Goal: Task Accomplishment & Management: Use online tool/utility

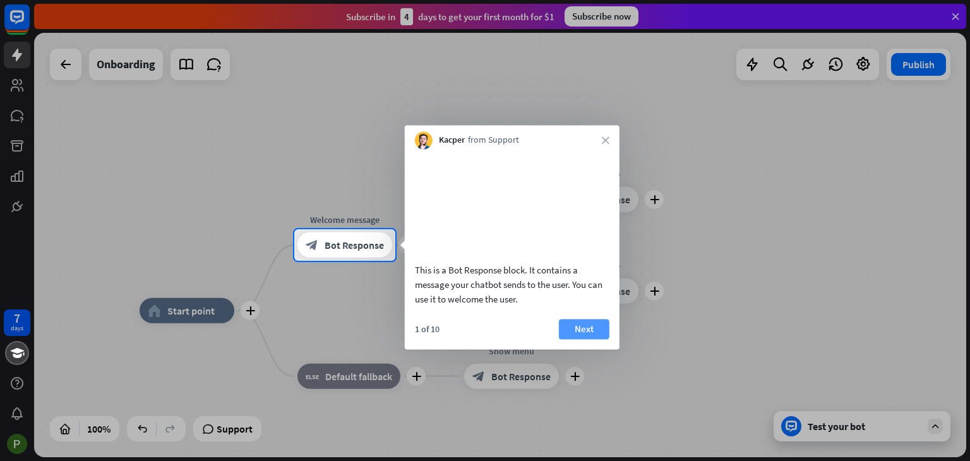
click at [575, 339] on button "Next" at bounding box center [584, 329] width 51 height 20
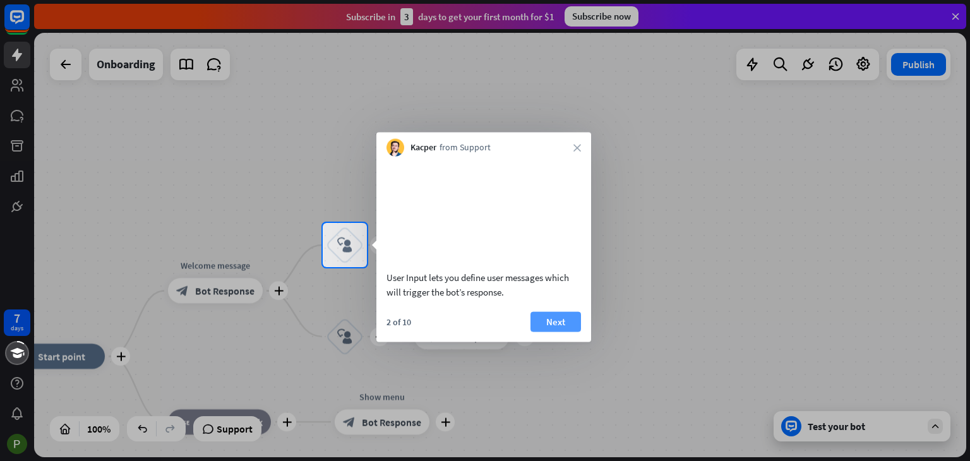
click at [568, 332] on button "Next" at bounding box center [556, 321] width 51 height 20
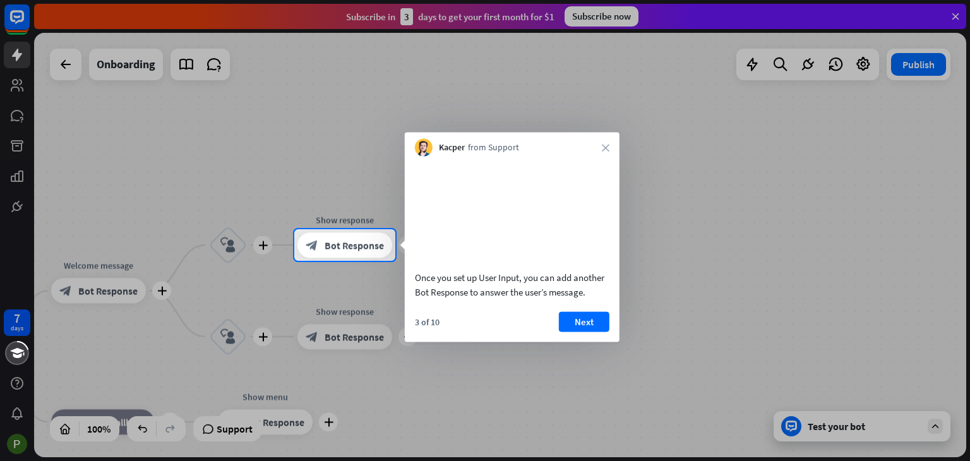
click at [568, 332] on button "Next" at bounding box center [584, 321] width 51 height 20
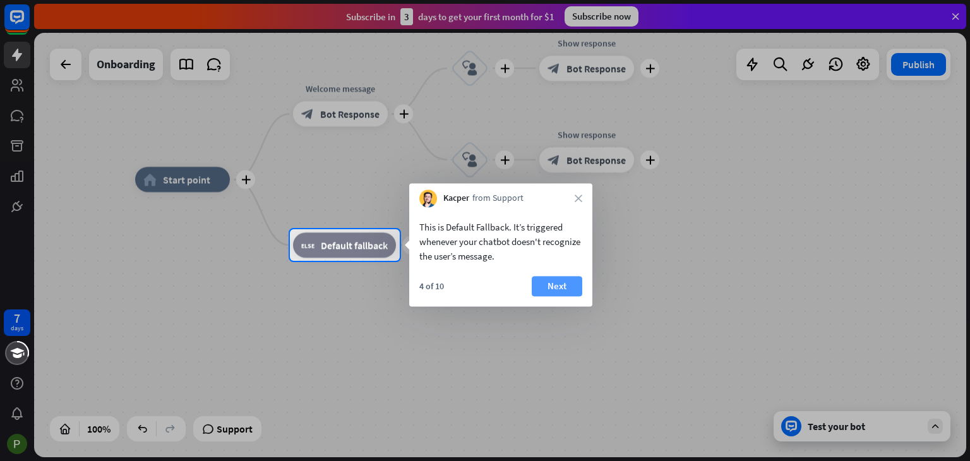
click at [536, 284] on button "Next" at bounding box center [557, 286] width 51 height 20
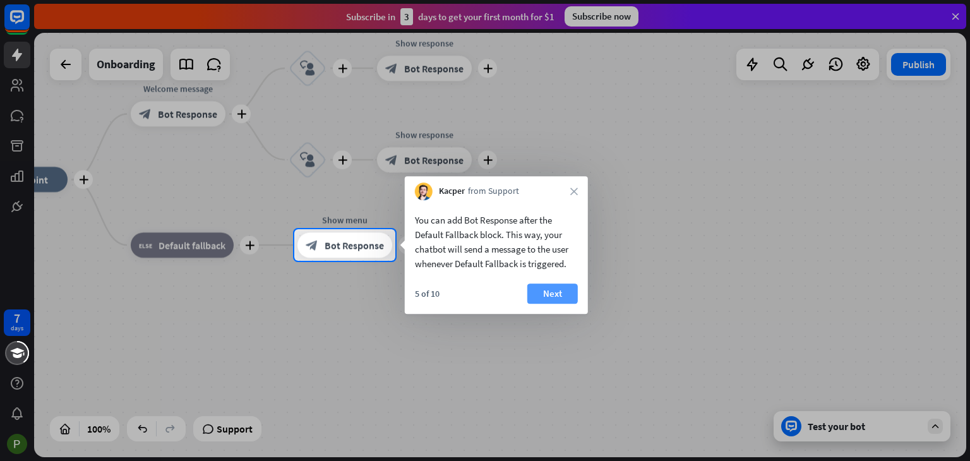
click at [550, 292] on button "Next" at bounding box center [552, 294] width 51 height 20
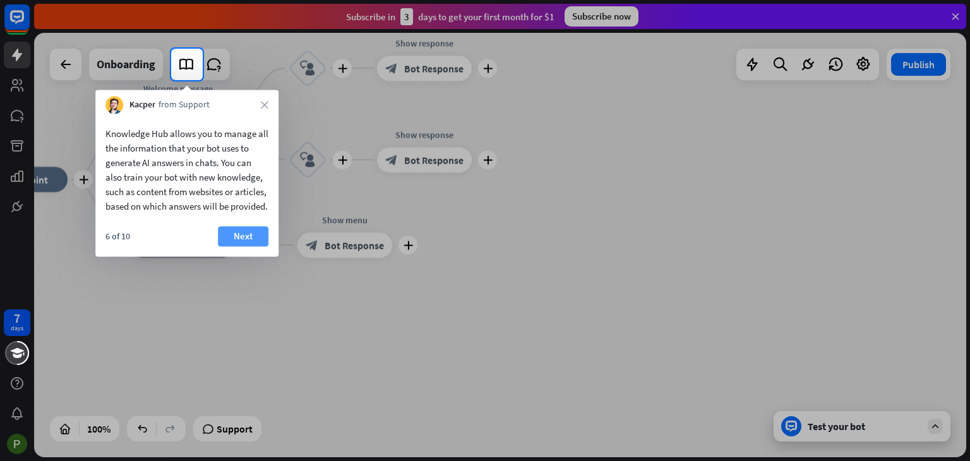
click at [237, 246] on button "Next" at bounding box center [243, 236] width 51 height 20
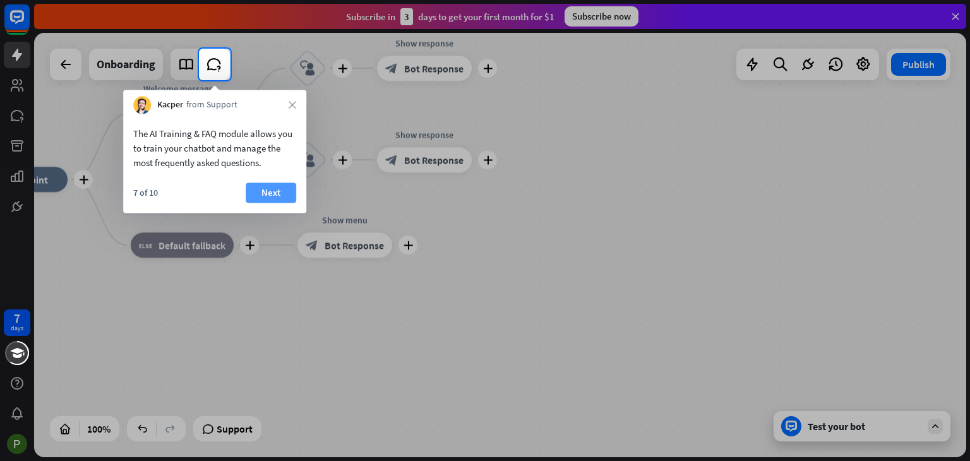
click at [279, 195] on button "Next" at bounding box center [271, 193] width 51 height 20
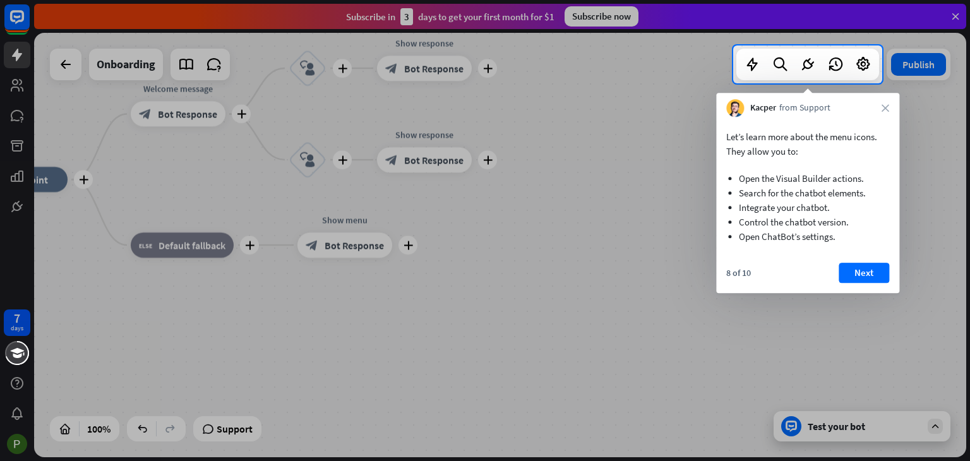
click at [860, 261] on div "Let’s learn more about the menu icons. They allow you to: Open the Visual Build…" at bounding box center [807, 205] width 183 height 176
click at [862, 270] on button "Next" at bounding box center [864, 273] width 51 height 20
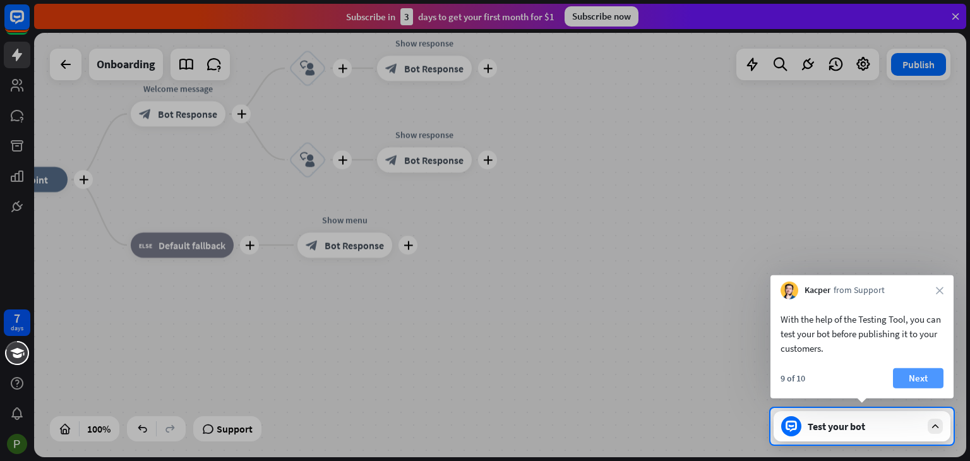
click at [919, 381] on button "Next" at bounding box center [918, 378] width 51 height 20
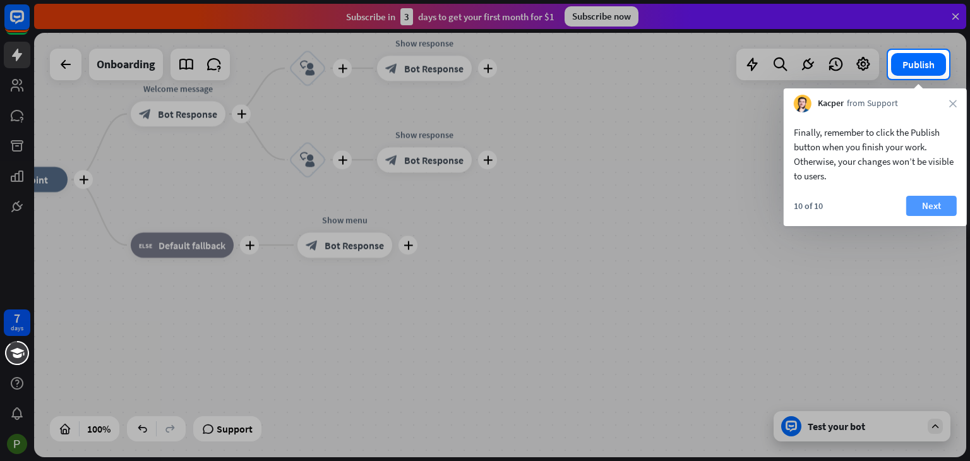
click at [927, 203] on button "Next" at bounding box center [931, 206] width 51 height 20
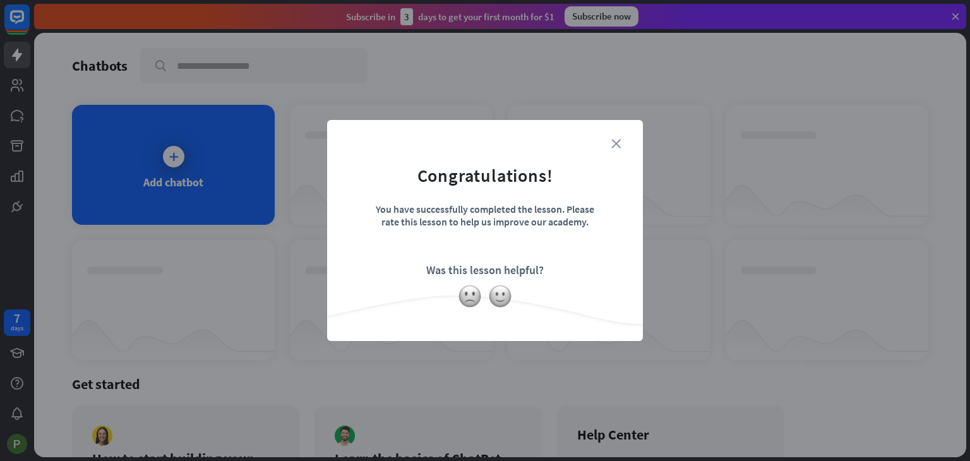
click at [616, 142] on icon "close" at bounding box center [615, 143] width 9 height 9
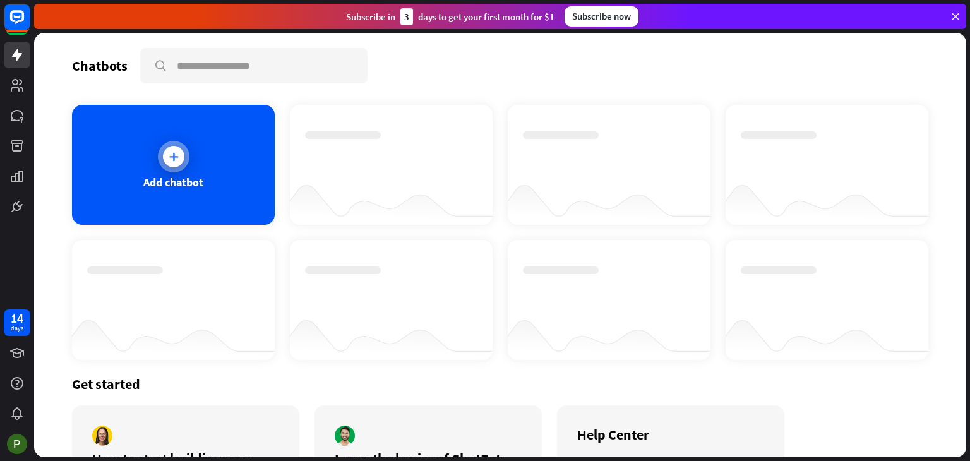
click at [207, 141] on div "Add chatbot" at bounding box center [173, 165] width 203 height 120
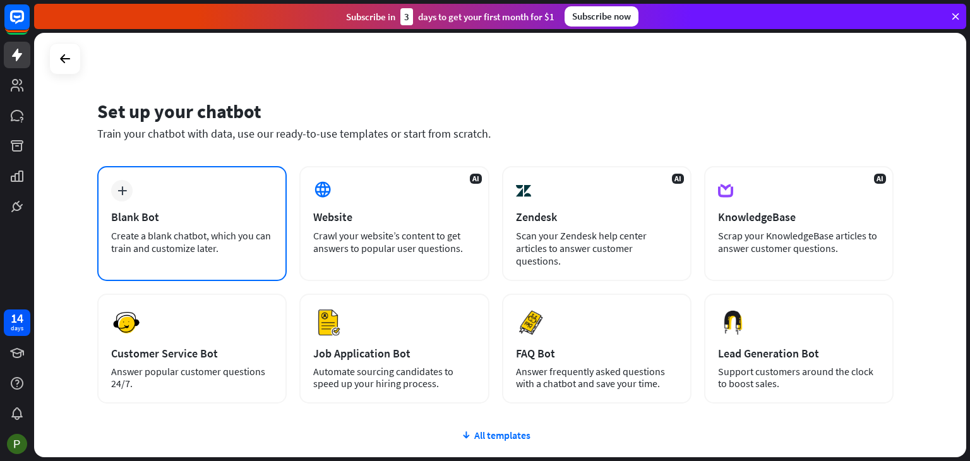
click at [188, 228] on div "plus Blank Bot Create a blank chatbot, which you can train and customize later." at bounding box center [191, 223] width 189 height 115
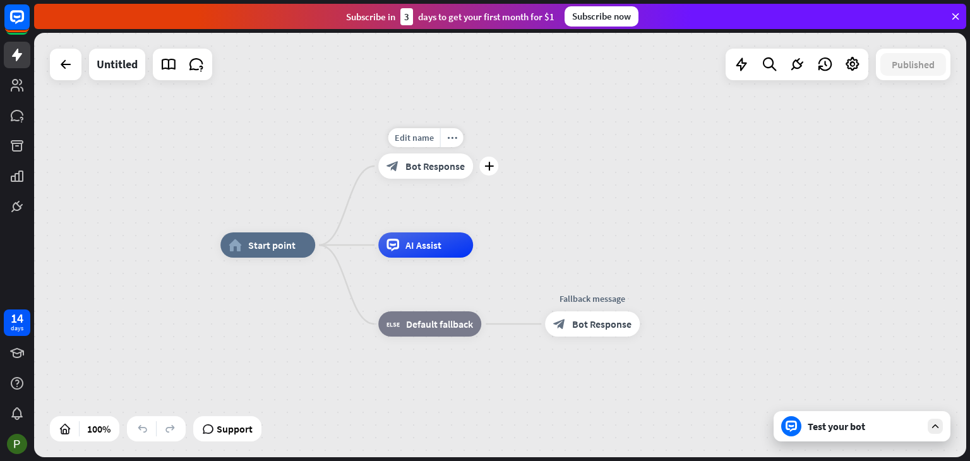
click at [411, 158] on div "block_bot_response Bot Response" at bounding box center [425, 165] width 95 height 25
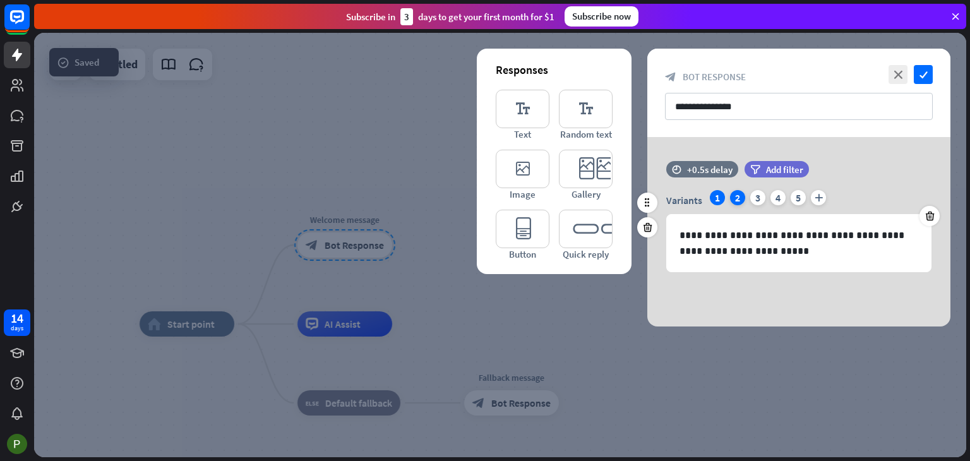
click at [743, 198] on div "2" at bounding box center [737, 197] width 15 height 15
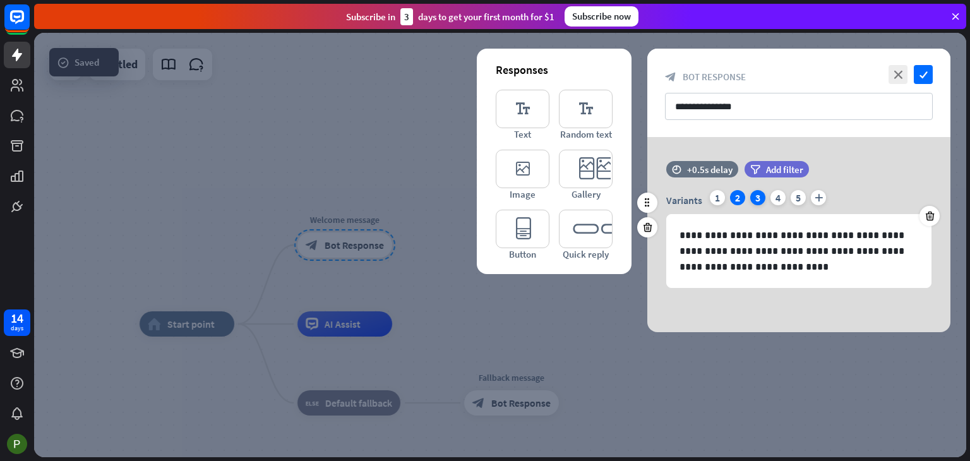
click at [756, 198] on div "3" at bounding box center [757, 197] width 15 height 15
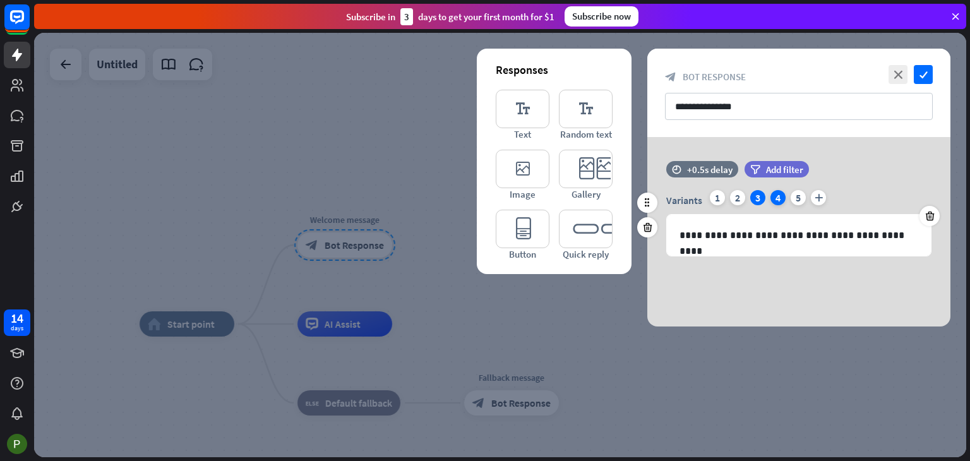
click at [776, 195] on div "4" at bounding box center [778, 197] width 15 height 15
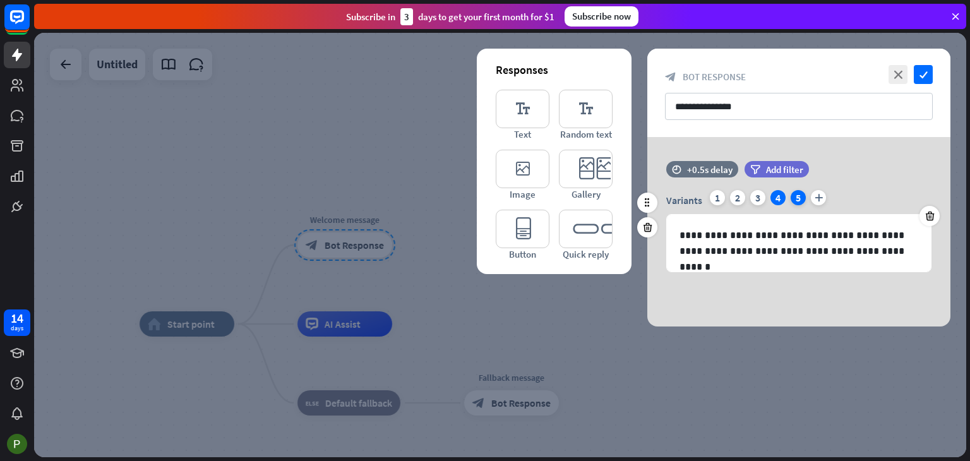
click at [793, 198] on div "5" at bounding box center [798, 197] width 15 height 15
click at [894, 71] on icon "close" at bounding box center [898, 74] width 19 height 19
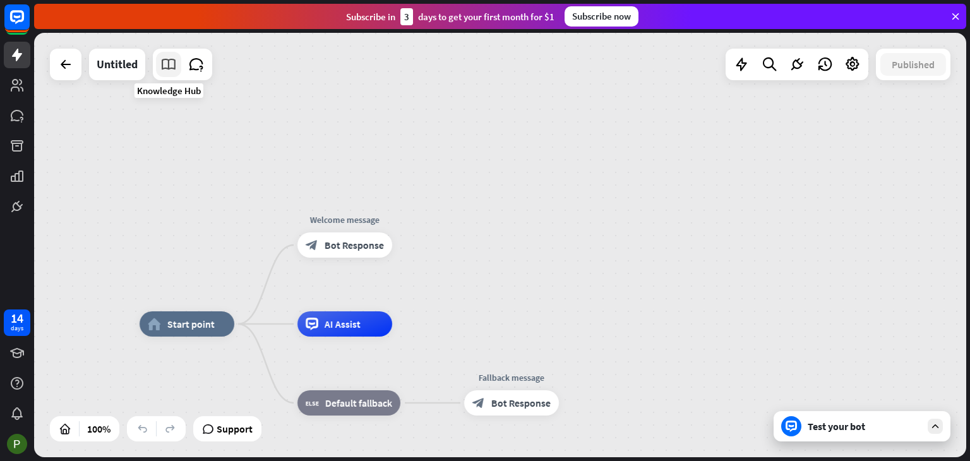
click at [169, 64] on icon at bounding box center [168, 64] width 16 height 16
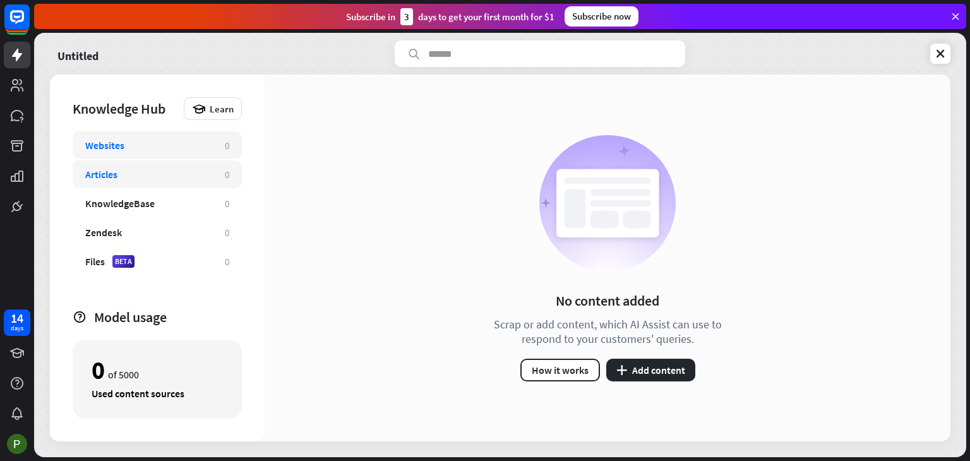
click at [159, 170] on div "Articles" at bounding box center [148, 174] width 127 height 13
click at [165, 210] on div "KnowledgeBase 0" at bounding box center [157, 203] width 169 height 28
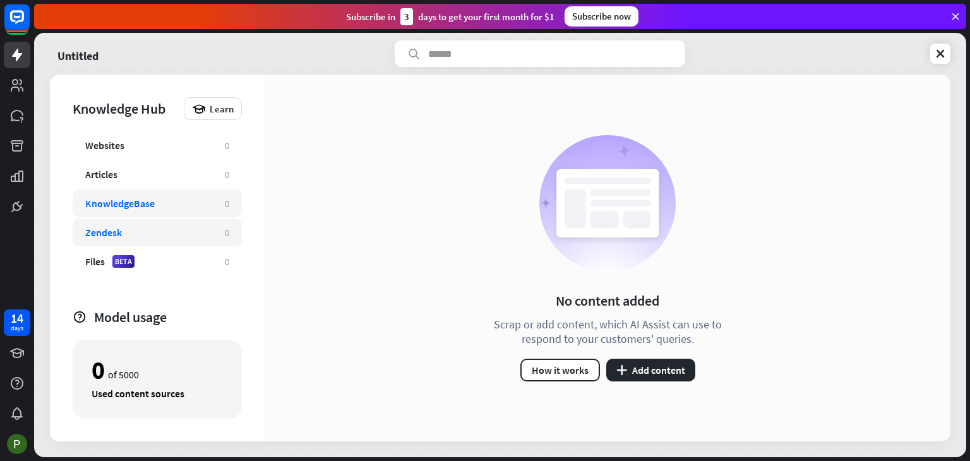
click at [162, 231] on div "Zendesk" at bounding box center [148, 232] width 127 height 13
click at [938, 45] on link at bounding box center [940, 54] width 20 height 20
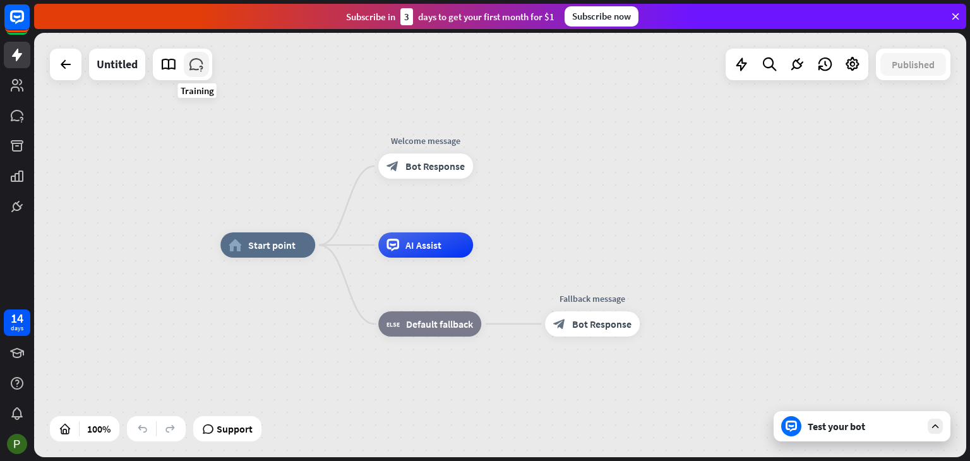
click at [199, 69] on icon at bounding box center [196, 64] width 16 height 16
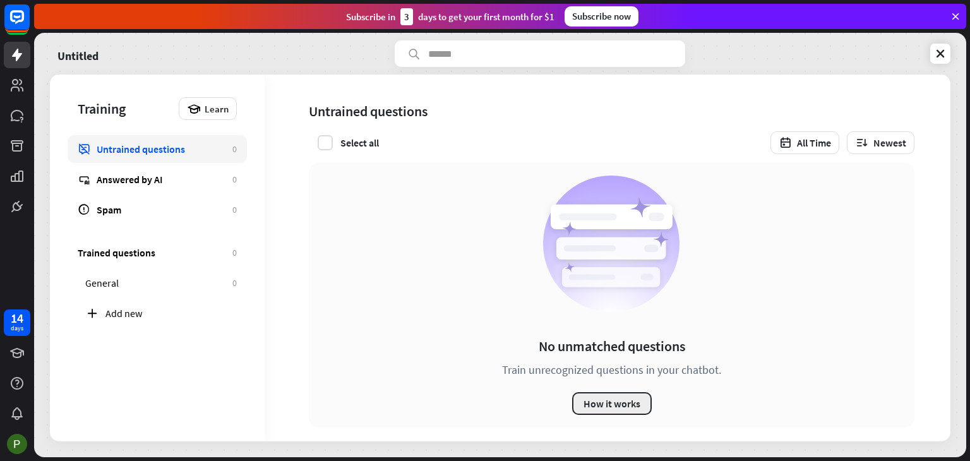
click at [598, 395] on button "How it works" at bounding box center [612, 403] width 80 height 23
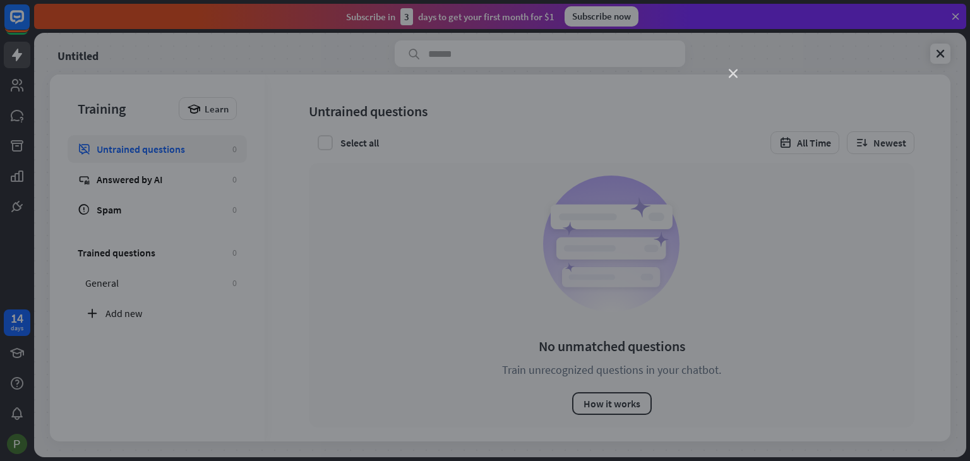
click at [731, 73] on icon "close" at bounding box center [733, 73] width 9 height 9
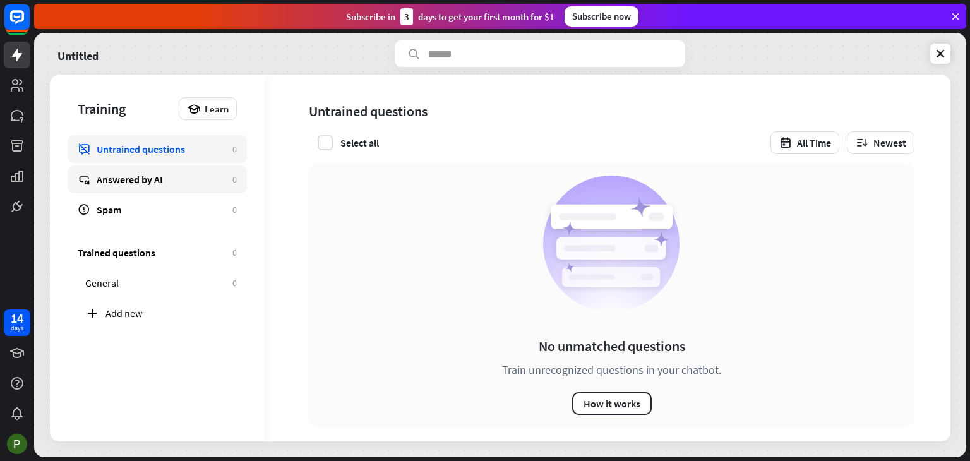
click at [139, 188] on link "Answered by AI 0" at bounding box center [157, 179] width 179 height 28
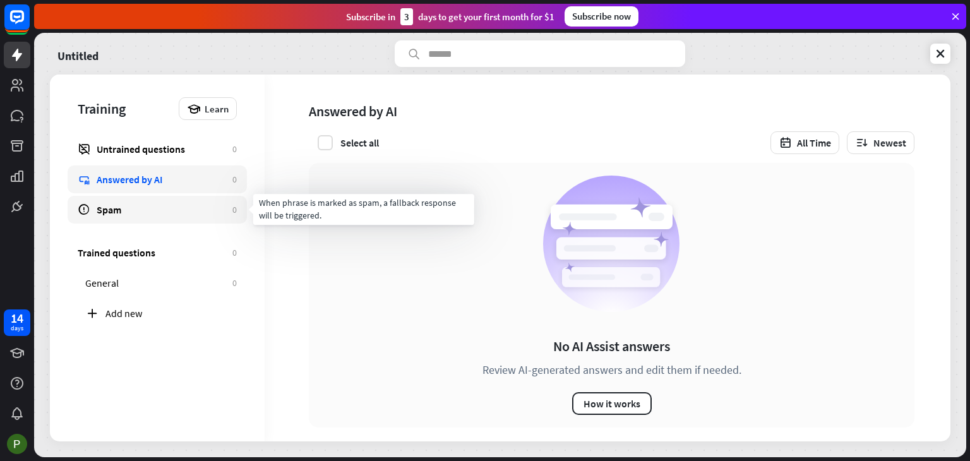
click at [186, 213] on div "Spam" at bounding box center [161, 209] width 129 height 13
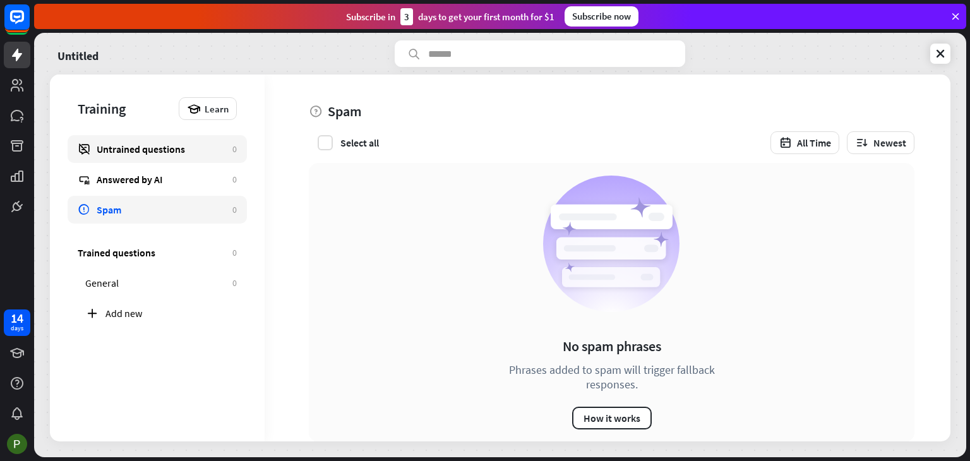
click at [177, 161] on link "Untrained questions 0" at bounding box center [157, 149] width 179 height 28
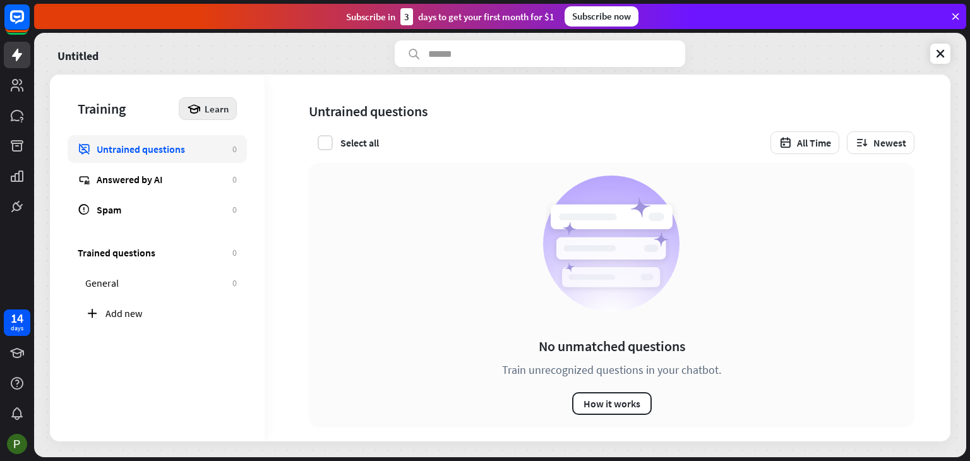
click at [203, 114] on div "Learn" at bounding box center [208, 108] width 58 height 23
click at [304, 256] on div "No unmatched questions Train unrecognized questions in your chatbot. How it wor…" at bounding box center [603, 308] width 676 height 291
click at [126, 316] on div "Add new" at bounding box center [170, 313] width 131 height 13
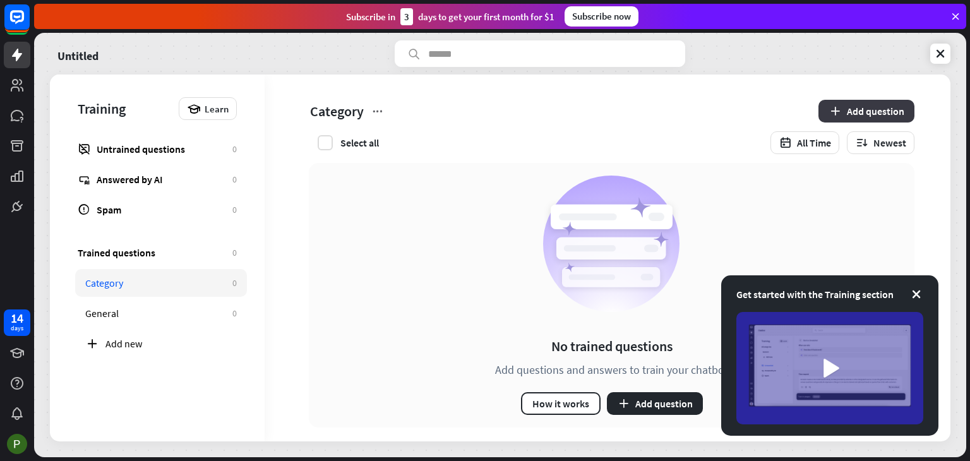
click at [846, 117] on button "Add question" at bounding box center [867, 111] width 96 height 23
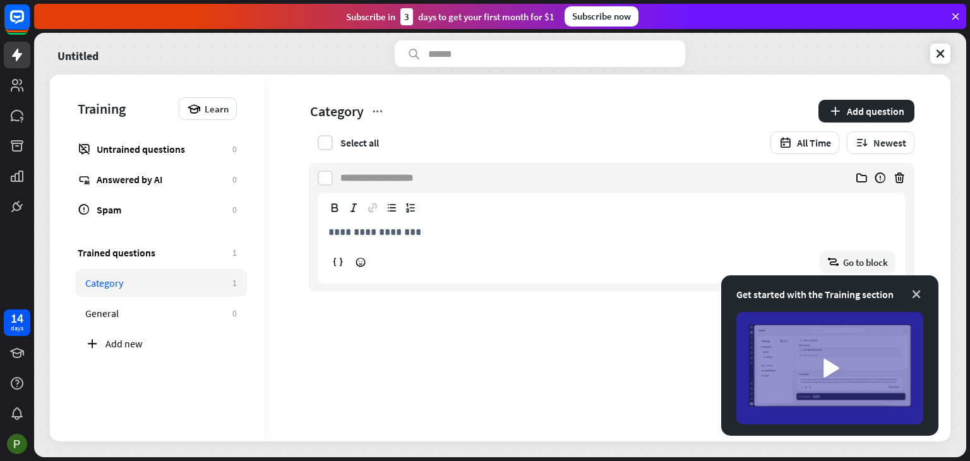
click at [916, 294] on icon at bounding box center [916, 294] width 13 height 13
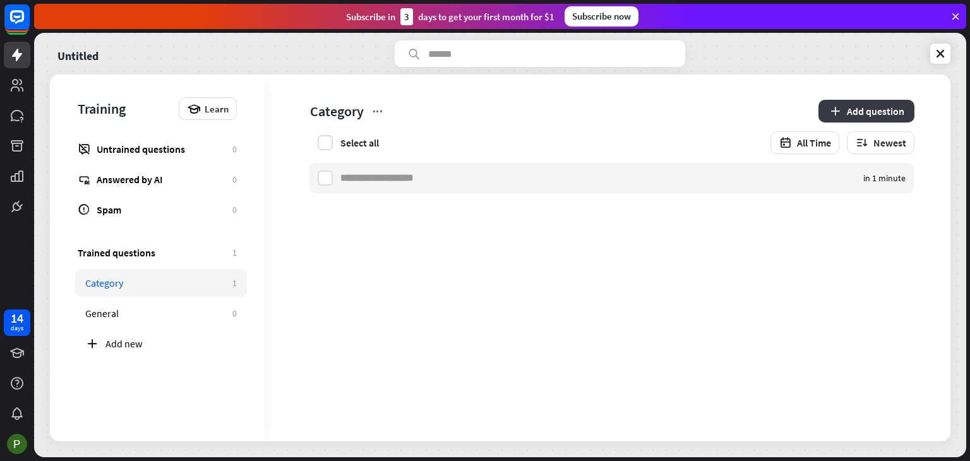
click at [859, 114] on button "Add question" at bounding box center [867, 111] width 96 height 23
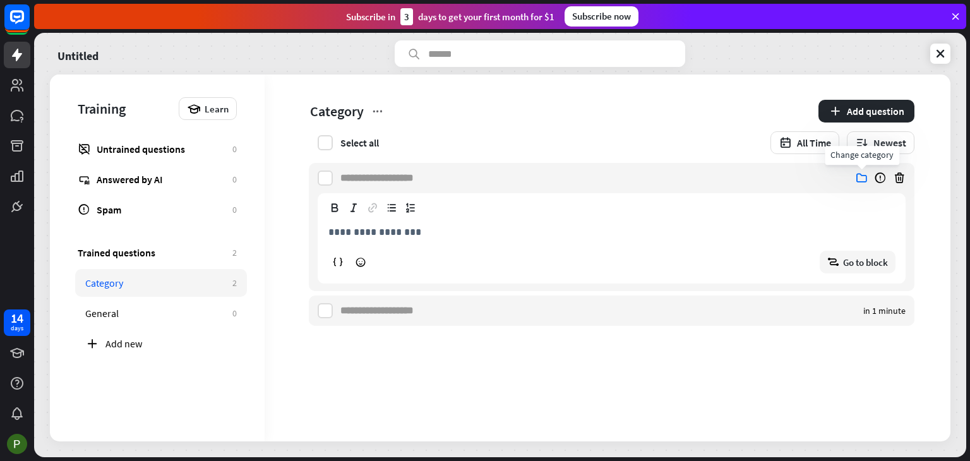
click at [859, 179] on icon at bounding box center [861, 178] width 13 height 13
click at [407, 228] on p "**********" at bounding box center [611, 232] width 567 height 16
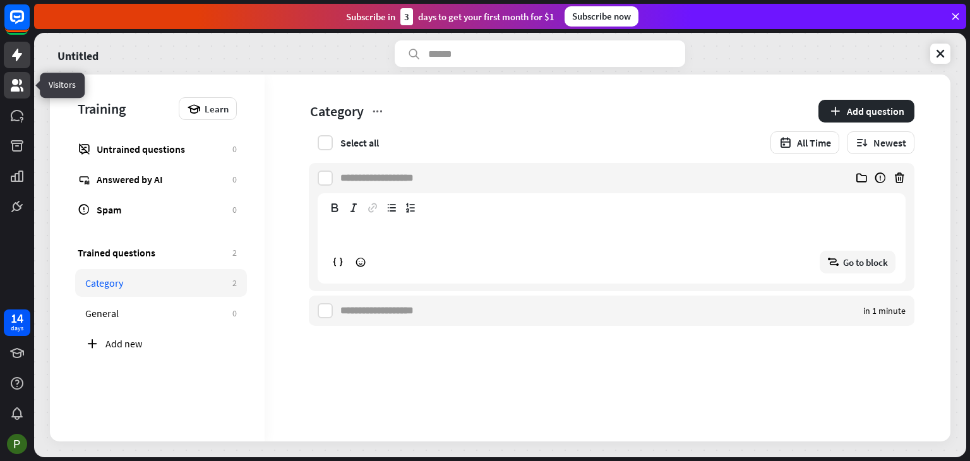
click at [14, 89] on icon at bounding box center [17, 85] width 13 height 13
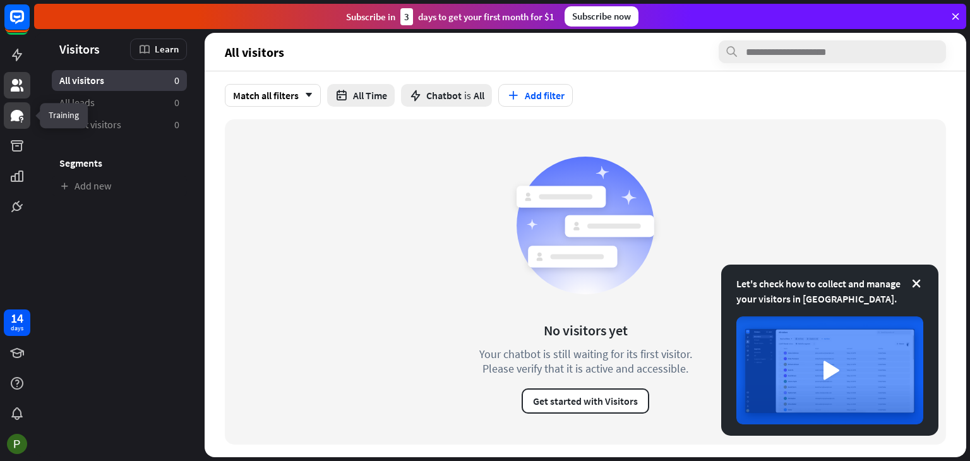
click at [28, 118] on link at bounding box center [17, 115] width 27 height 27
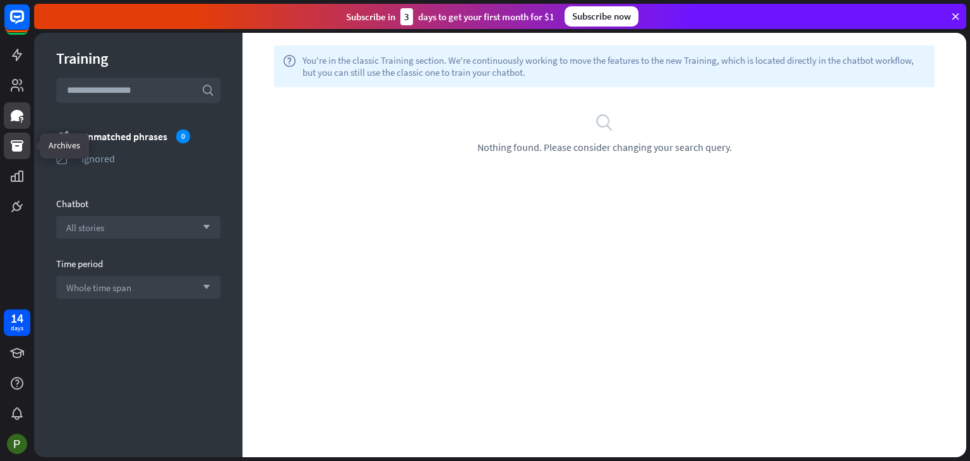
click at [19, 144] on icon at bounding box center [17, 145] width 13 height 11
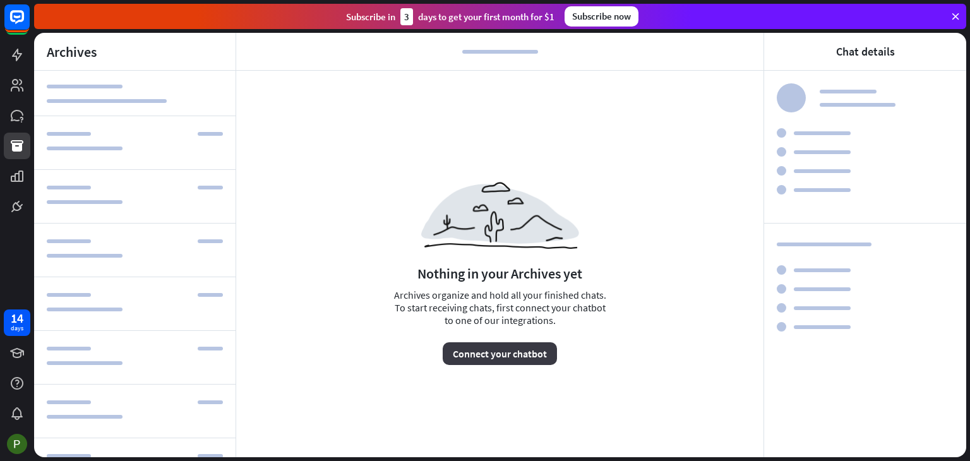
click at [498, 357] on button "Connect your chatbot" at bounding box center [500, 353] width 114 height 23
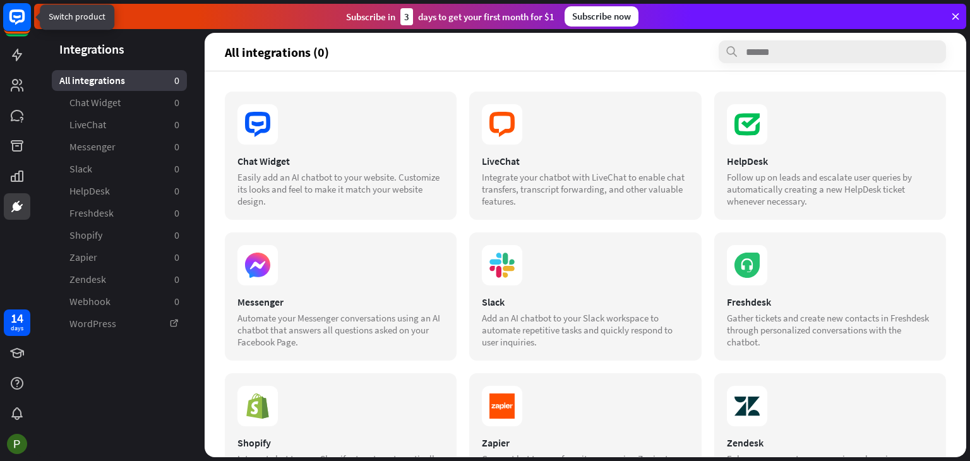
click at [9, 11] on rect at bounding box center [17, 17] width 28 height 28
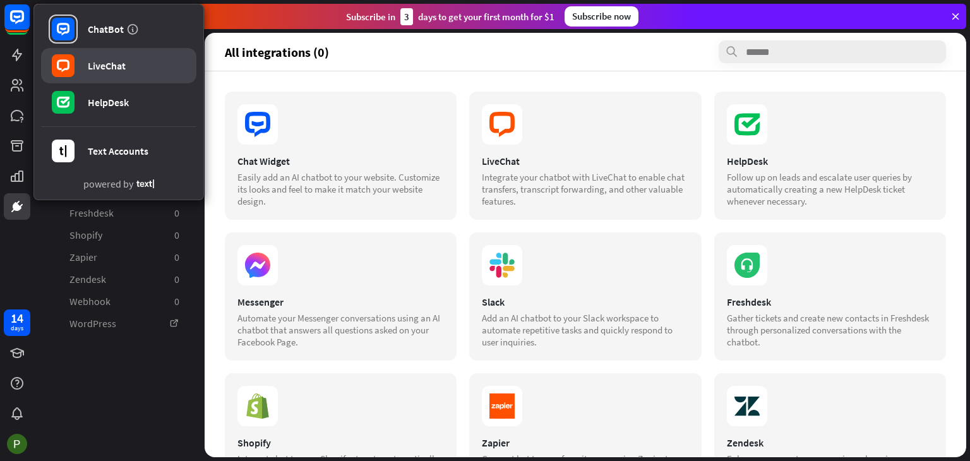
click at [56, 55] on rect at bounding box center [63, 65] width 23 height 23
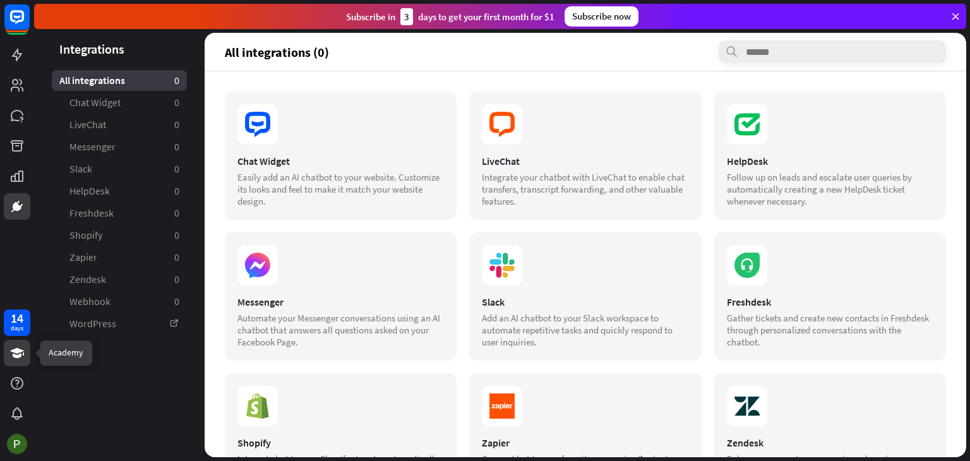
click at [5, 355] on link at bounding box center [17, 353] width 27 height 27
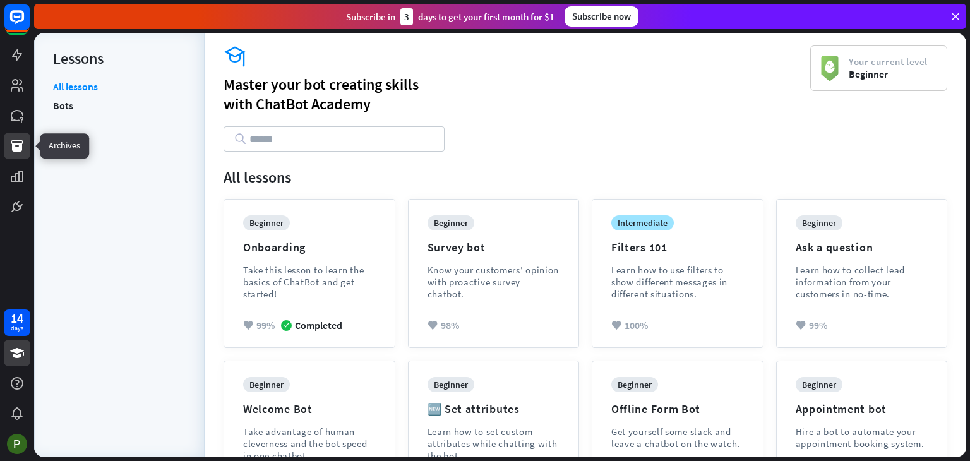
click at [15, 143] on icon at bounding box center [17, 145] width 13 height 11
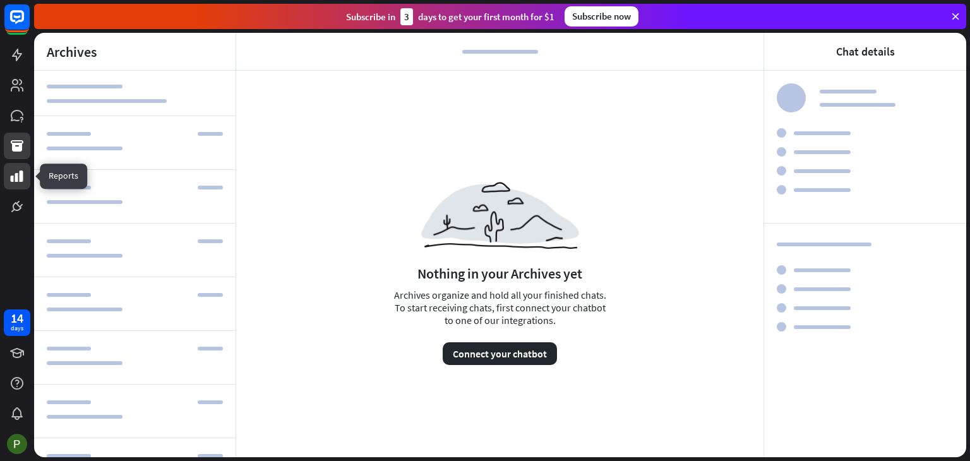
click at [20, 170] on icon at bounding box center [16, 176] width 15 height 15
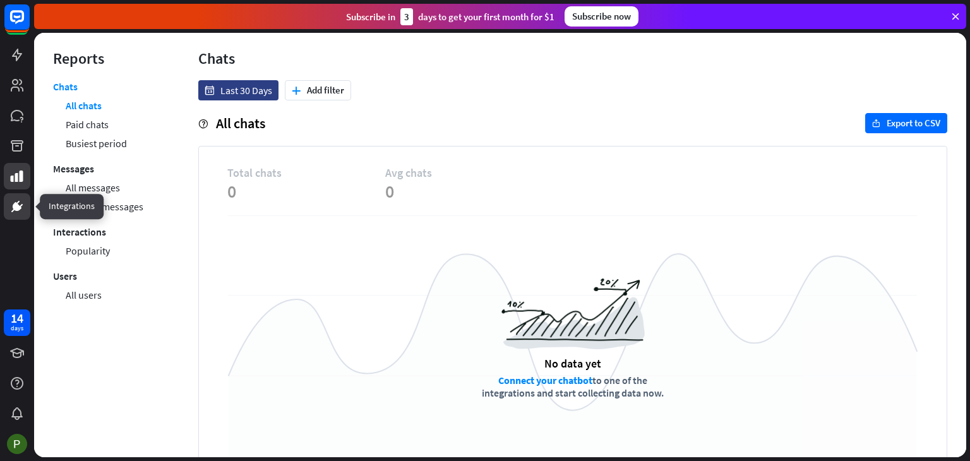
click at [25, 195] on link at bounding box center [17, 206] width 27 height 27
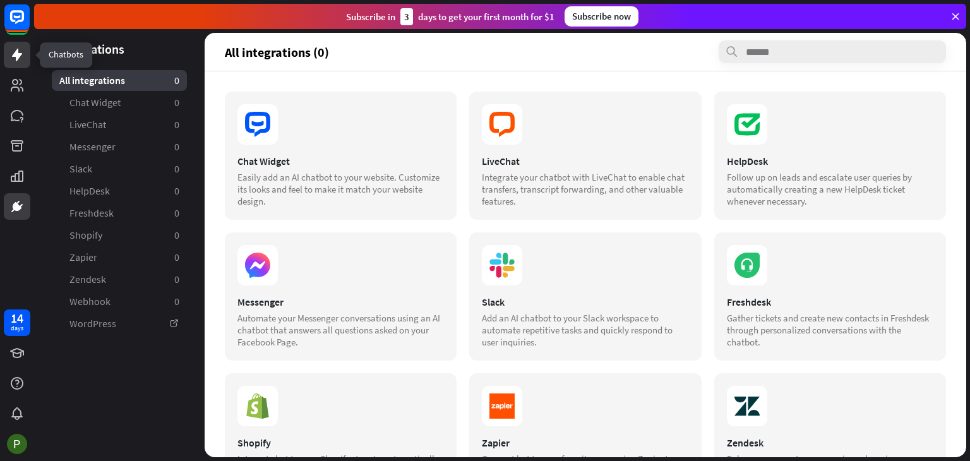
click at [21, 56] on icon at bounding box center [16, 54] width 15 height 15
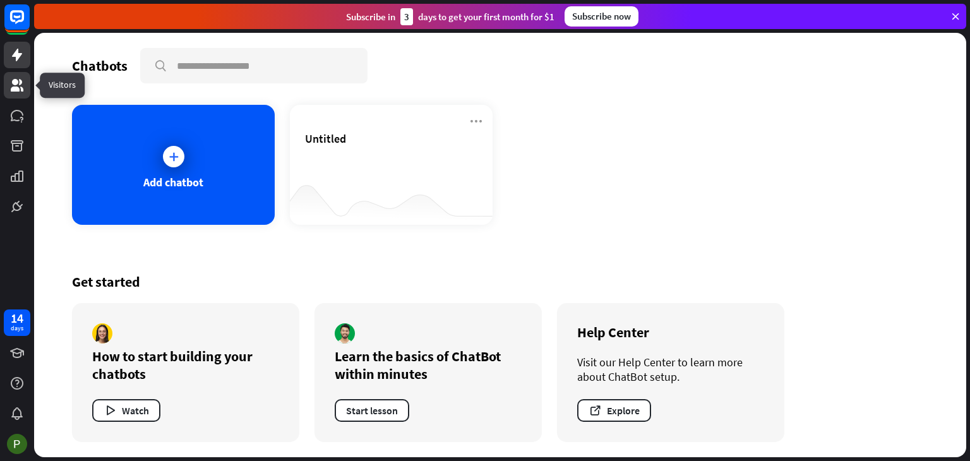
click at [27, 87] on link at bounding box center [17, 85] width 27 height 27
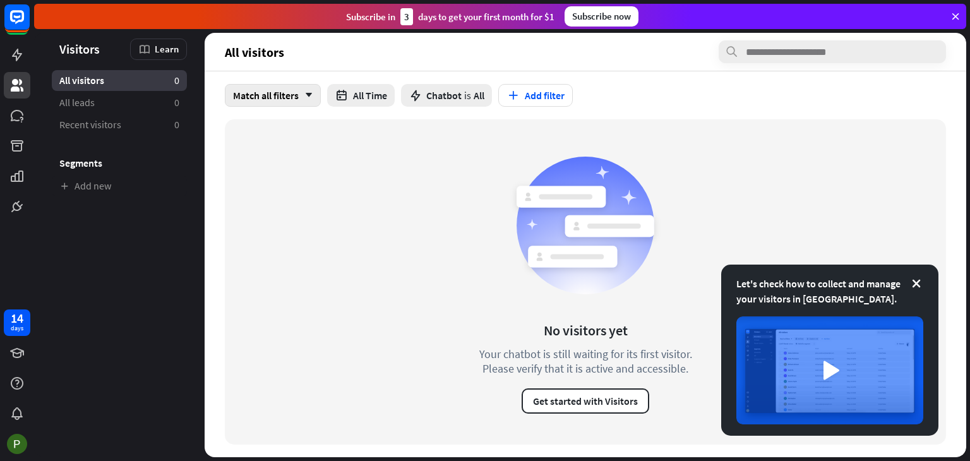
click at [285, 92] on div "Match all filters arrow_down" at bounding box center [273, 95] width 96 height 23
click at [363, 92] on button "All Time" at bounding box center [361, 95] width 68 height 23
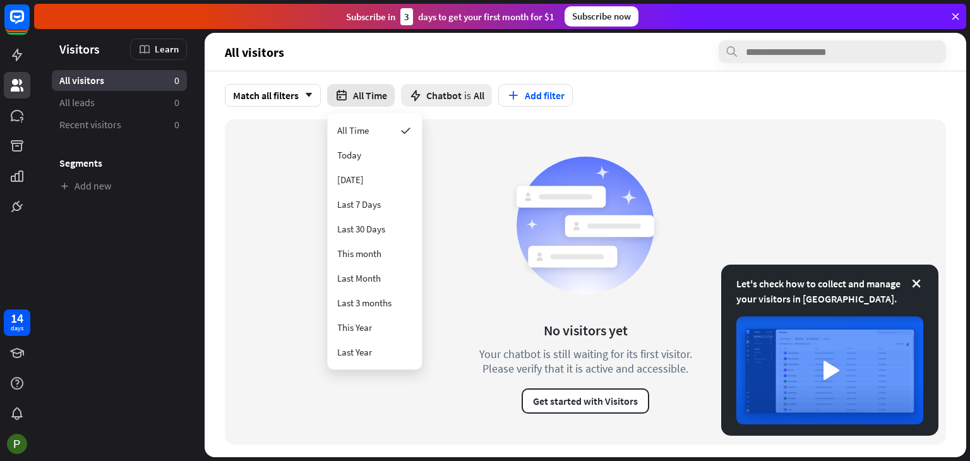
click at [363, 90] on button "All Time" at bounding box center [361, 95] width 68 height 23
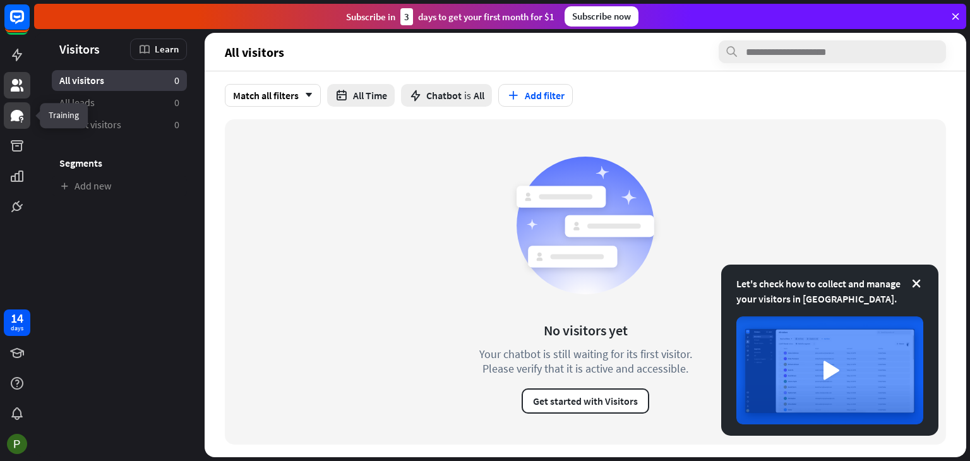
click at [28, 117] on link at bounding box center [17, 115] width 27 height 27
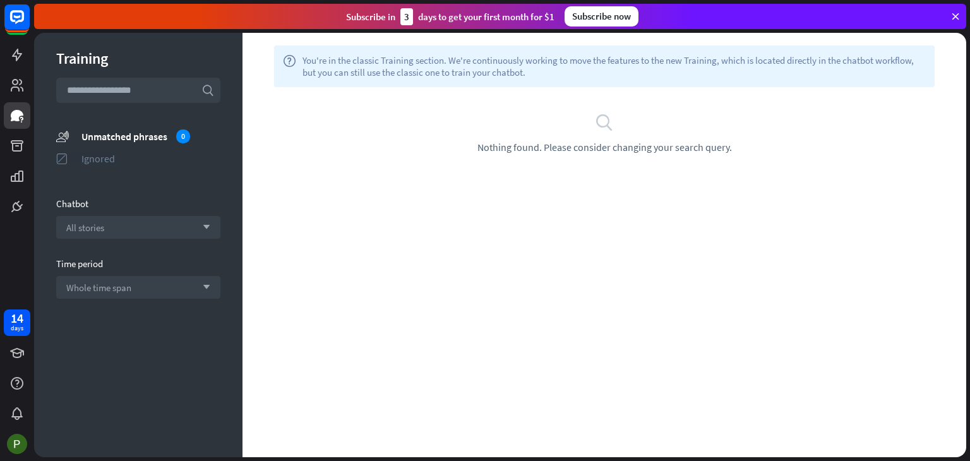
click at [116, 154] on div "Ignored" at bounding box center [150, 158] width 139 height 13
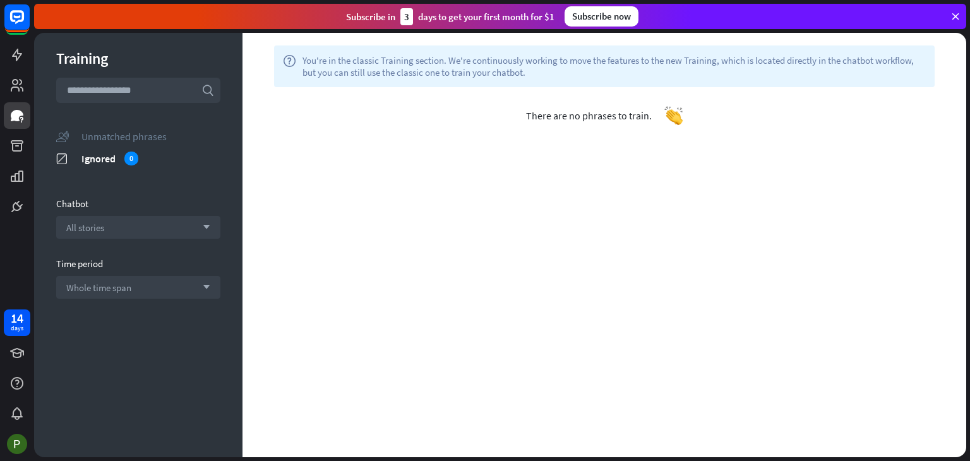
click at [131, 132] on div "Unmatched phrases" at bounding box center [150, 136] width 139 height 13
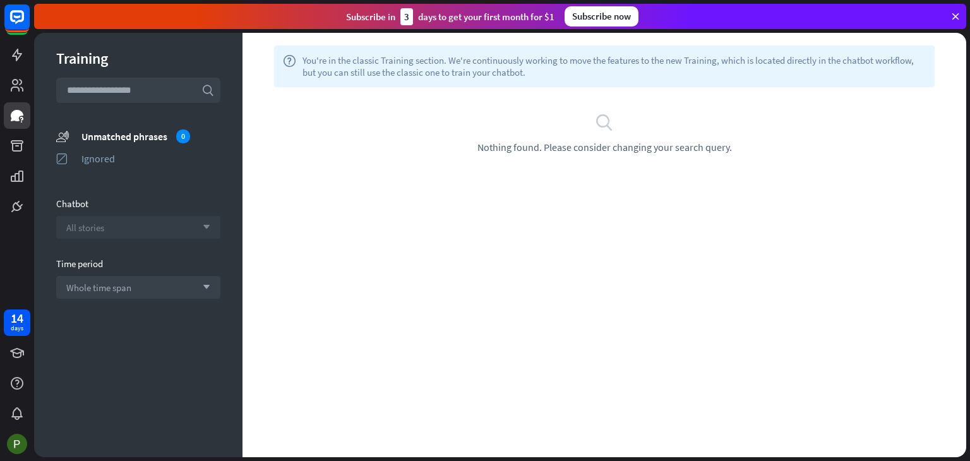
click at [184, 224] on div "All stories arrow_down" at bounding box center [138, 227] width 164 height 23
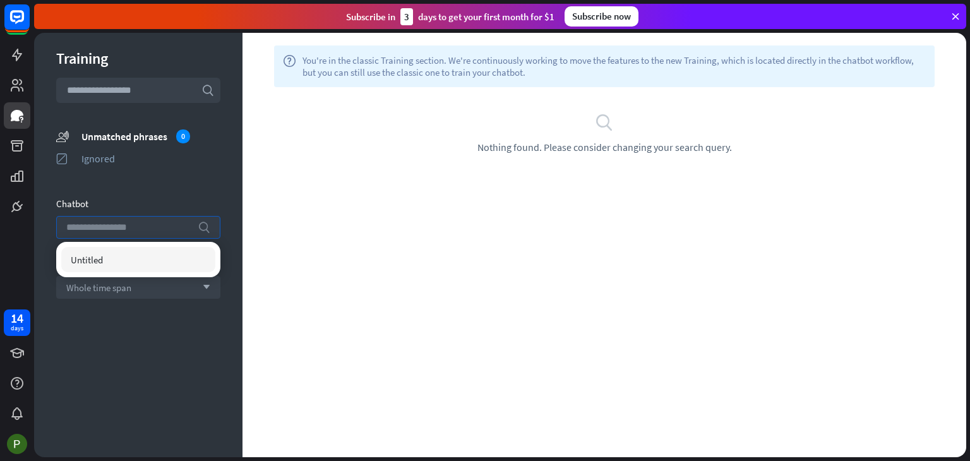
click at [184, 224] on input "search" at bounding box center [128, 227] width 125 height 21
click at [198, 296] on div "Whole time span arrow_down" at bounding box center [138, 287] width 164 height 23
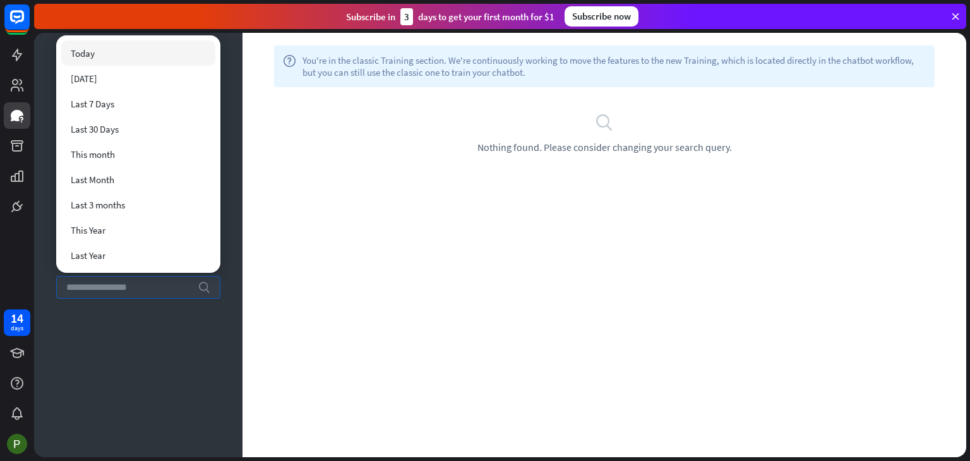
click at [198, 291] on icon "search" at bounding box center [204, 287] width 13 height 13
click at [326, 172] on div "search Nothing found. Please consider changing your search query." at bounding box center [605, 133] width 724 height 92
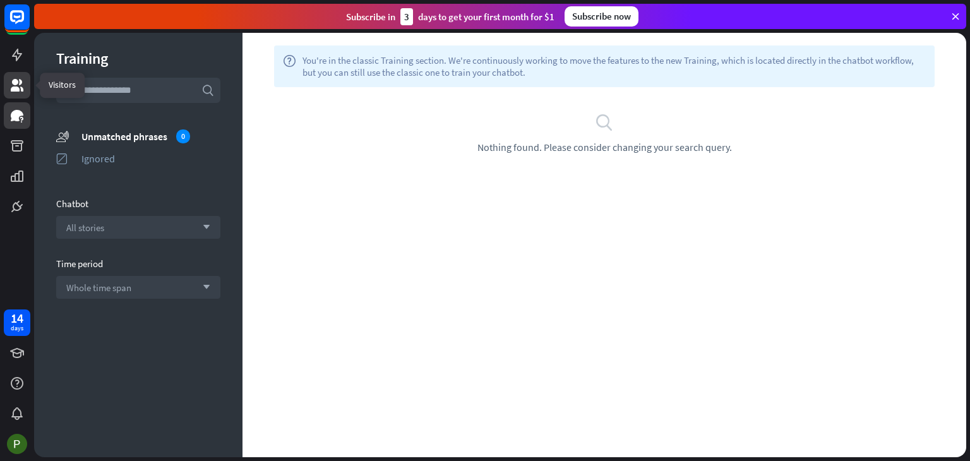
click at [20, 81] on icon at bounding box center [17, 85] width 13 height 13
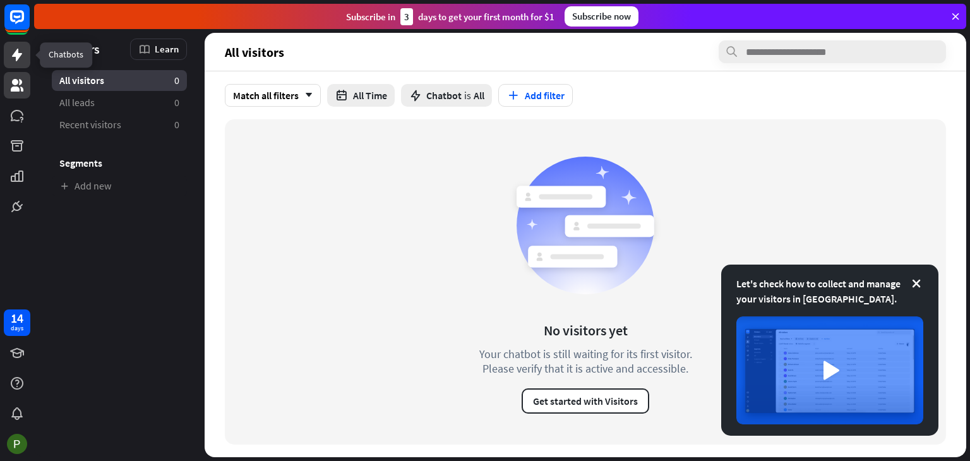
click at [11, 55] on icon at bounding box center [16, 54] width 15 height 15
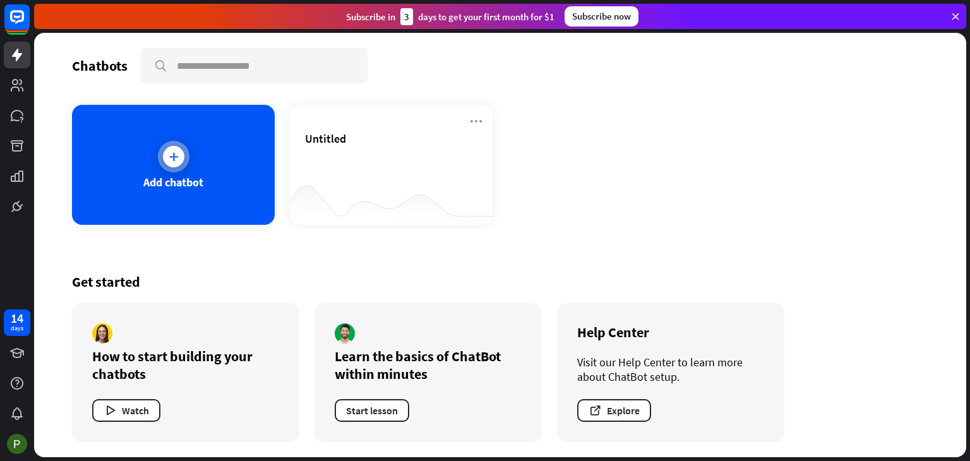
click at [165, 143] on div at bounding box center [174, 157] width 32 height 32
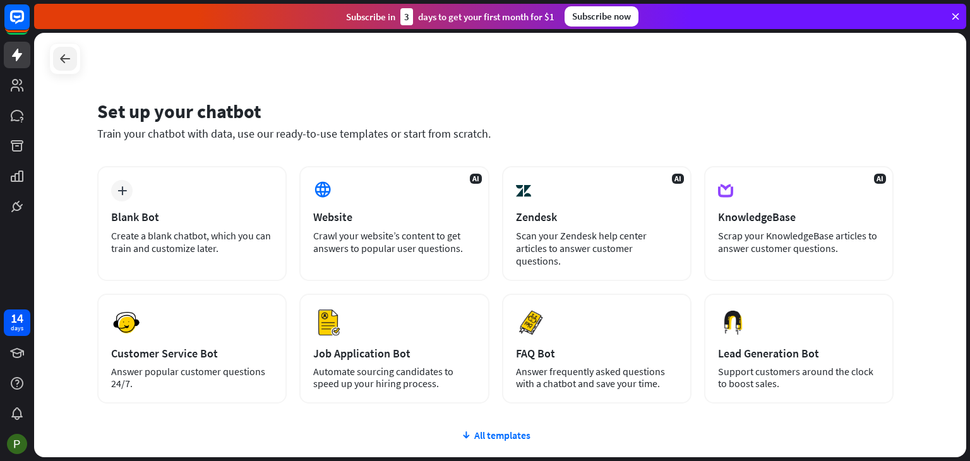
click at [66, 55] on icon at bounding box center [64, 58] width 15 height 15
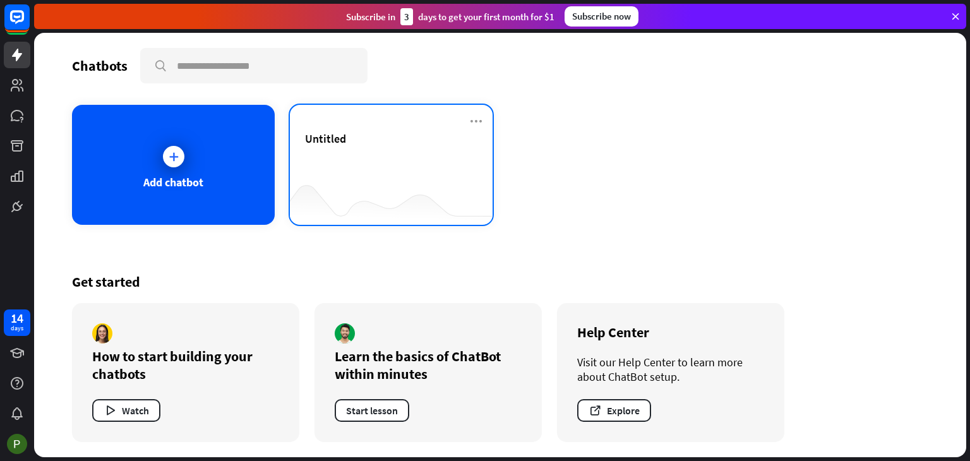
click at [389, 178] on div at bounding box center [391, 200] width 203 height 49
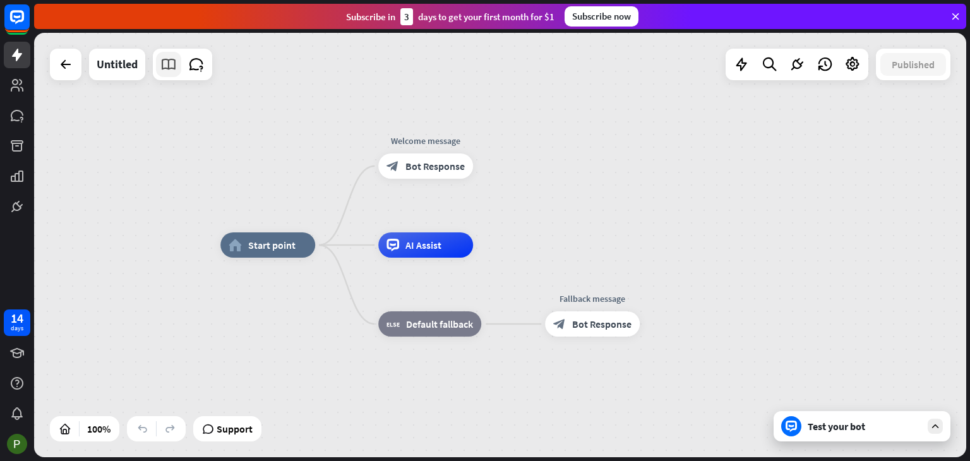
click at [165, 64] on icon at bounding box center [168, 64] width 16 height 16
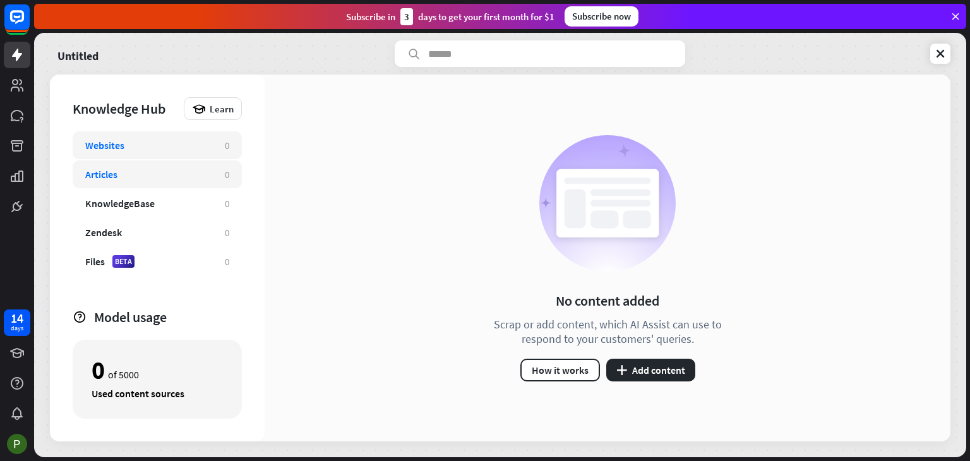
click at [173, 170] on div "Articles" at bounding box center [148, 174] width 127 height 13
click at [624, 367] on icon "plus" at bounding box center [621, 370] width 11 height 10
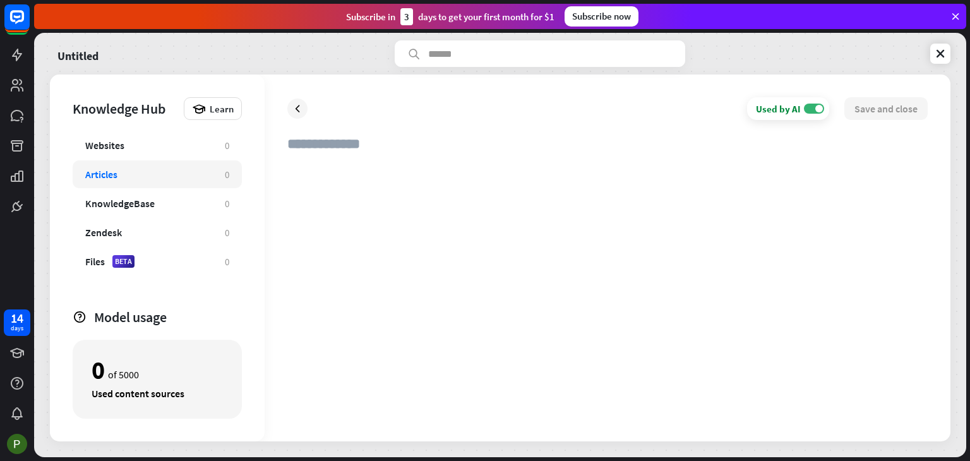
click at [356, 177] on div at bounding box center [607, 291] width 640 height 256
click at [344, 150] on input "text" at bounding box center [607, 149] width 640 height 28
click at [296, 107] on icon at bounding box center [297, 108] width 13 height 13
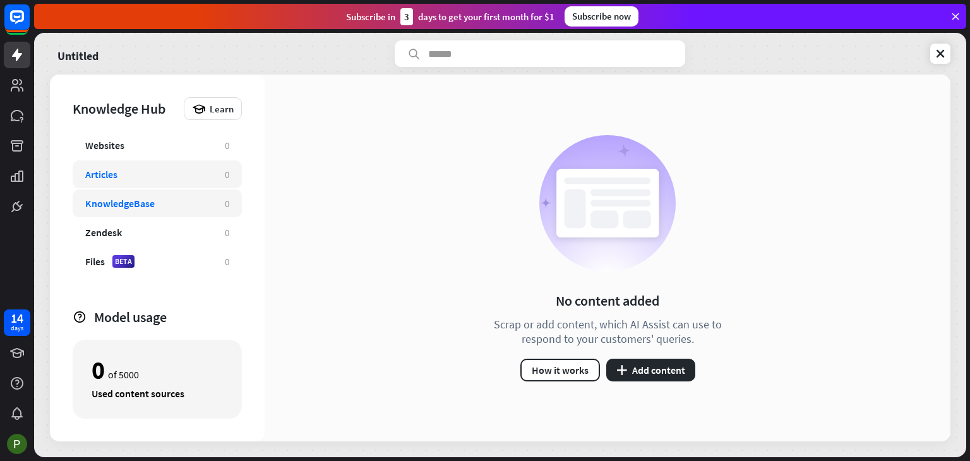
click at [195, 195] on div "KnowledgeBase 0" at bounding box center [157, 203] width 169 height 28
click at [664, 372] on button "plus Add content" at bounding box center [650, 370] width 89 height 23
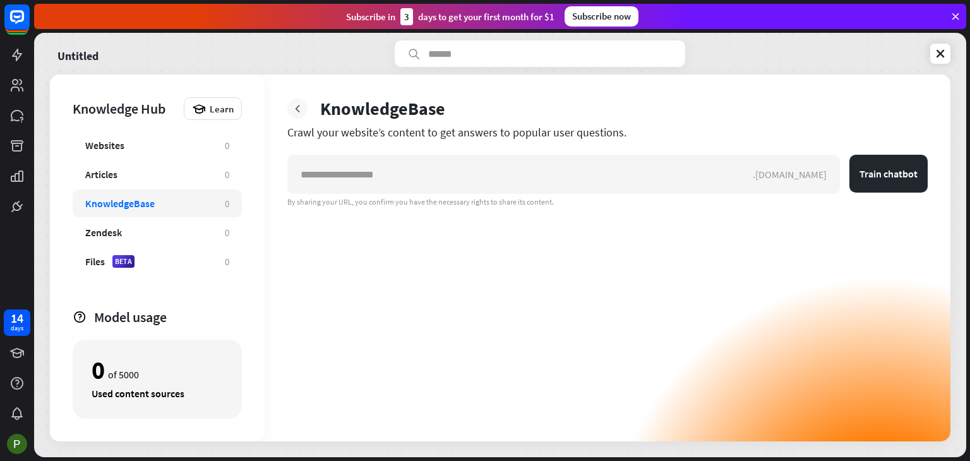
click at [298, 109] on icon at bounding box center [297, 108] width 13 height 13
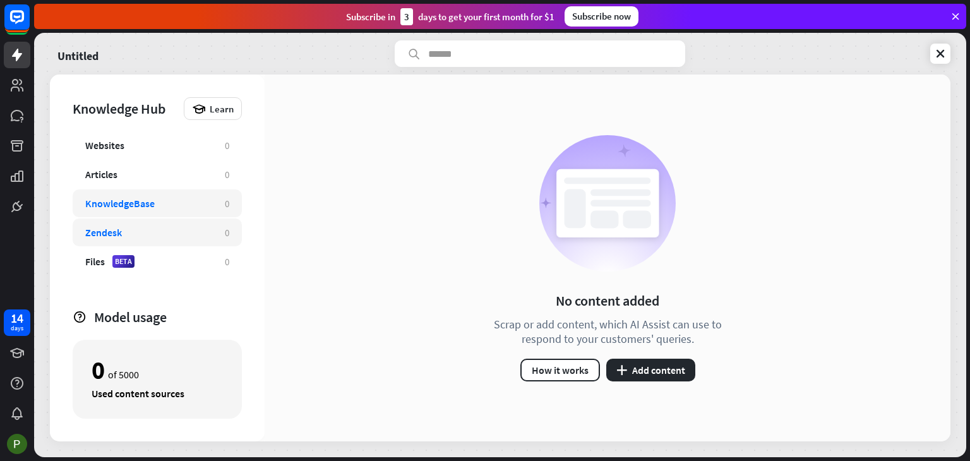
click at [169, 228] on div "Zendesk" at bounding box center [148, 232] width 127 height 13
